Goal: Navigation & Orientation: Understand site structure

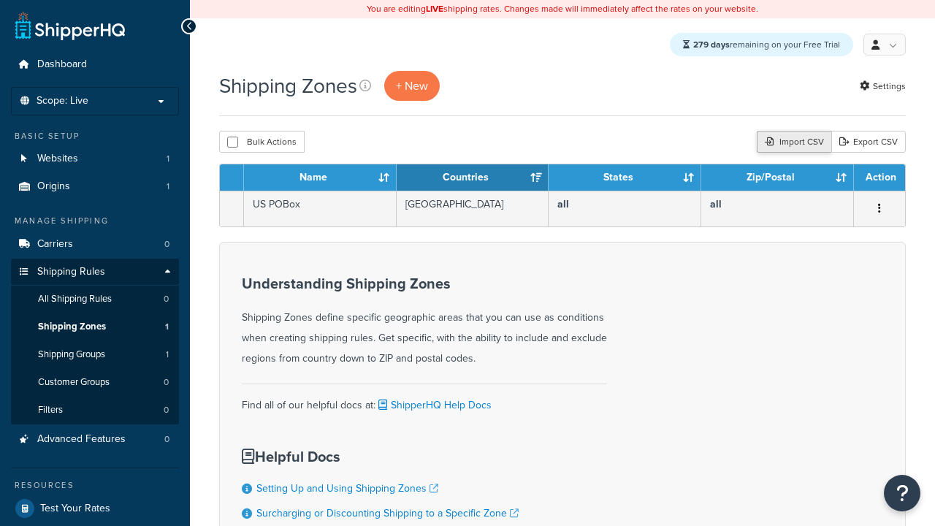
click at [793, 143] on div "Import CSV" at bounding box center [794, 142] width 75 height 22
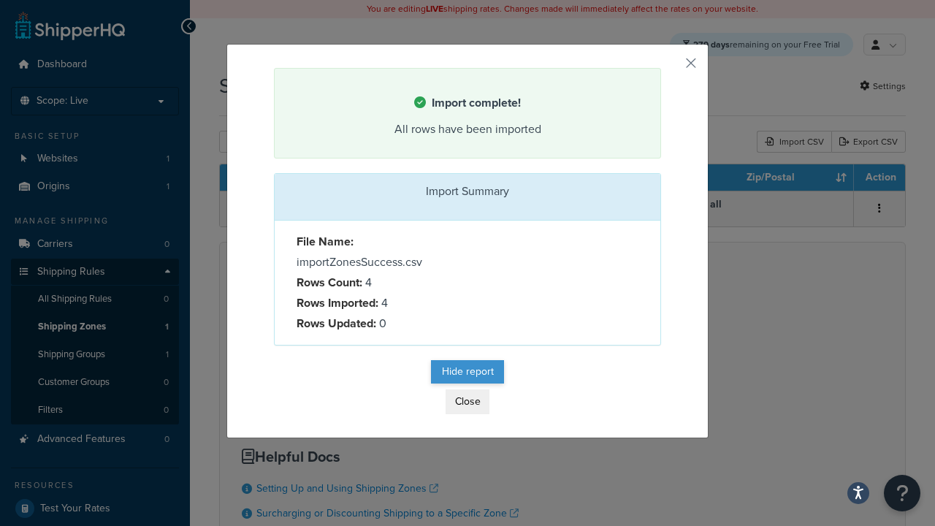
click at [468, 373] on button "Hide report" at bounding box center [467, 371] width 73 height 23
